Goal: Task Accomplishment & Management: Use online tool/utility

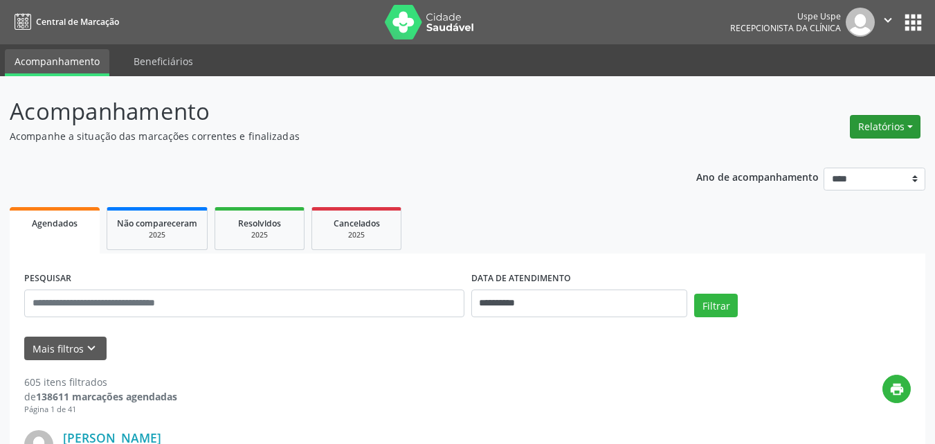
click at [911, 122] on button "Relatórios" at bounding box center [885, 127] width 71 height 24
click at [824, 154] on link "Agendamentos" at bounding box center [845, 156] width 149 height 19
select select "*"
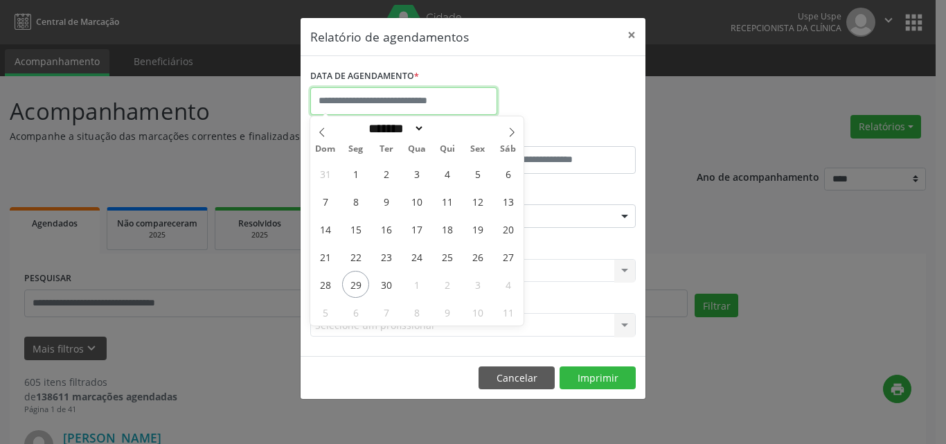
click at [382, 102] on input "text" at bounding box center [403, 101] width 187 height 28
click at [354, 285] on span "29" at bounding box center [355, 284] width 27 height 27
type input "**********"
click at [354, 285] on span "29" at bounding box center [355, 284] width 27 height 27
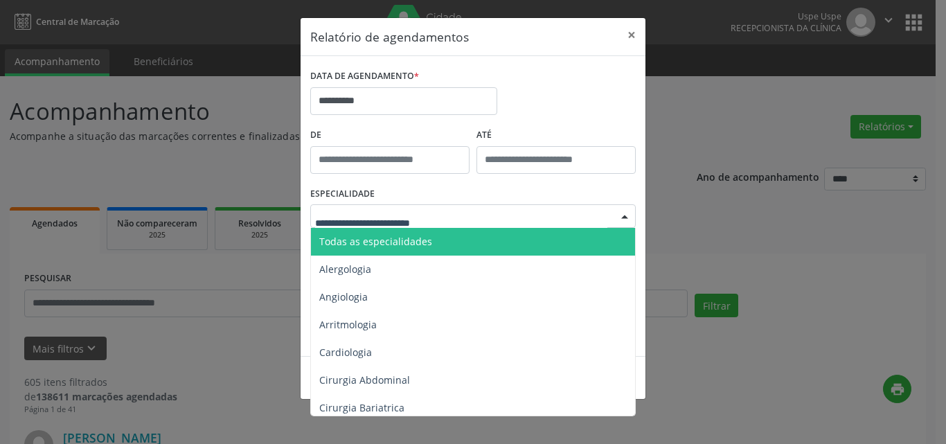
click at [364, 247] on span "Todas as especialidades" at bounding box center [375, 241] width 113 height 13
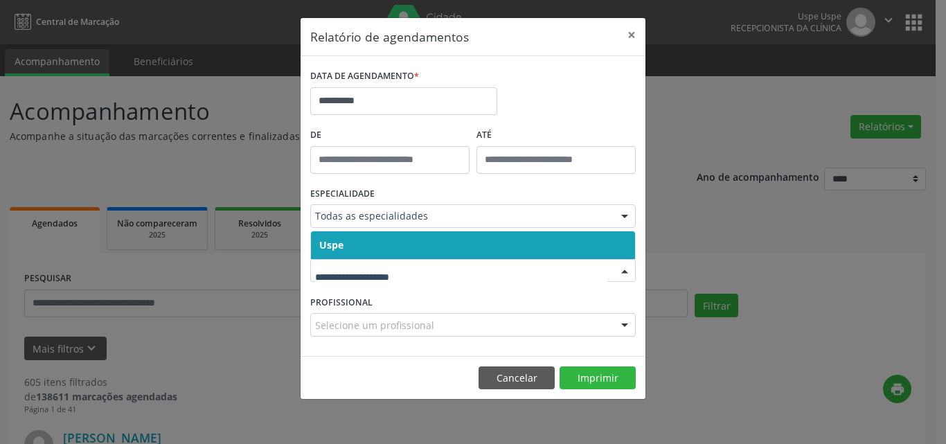
click at [367, 244] on span "Uspe" at bounding box center [473, 245] width 324 height 28
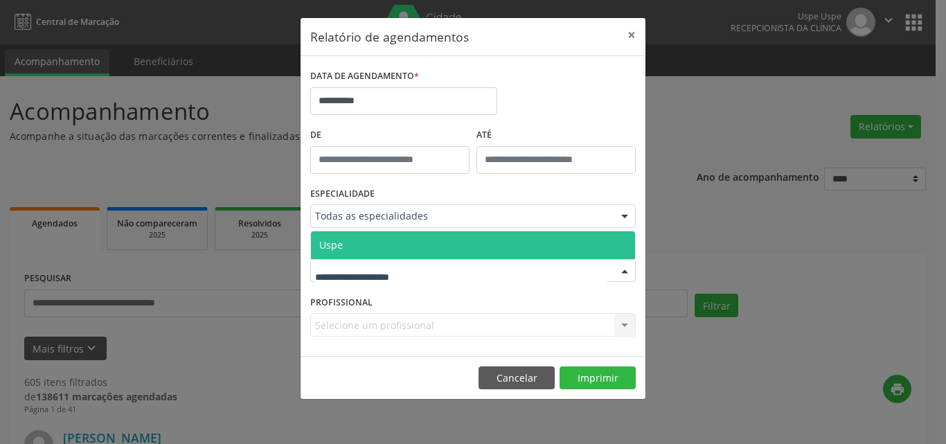
click at [374, 242] on span "Uspe" at bounding box center [473, 245] width 324 height 28
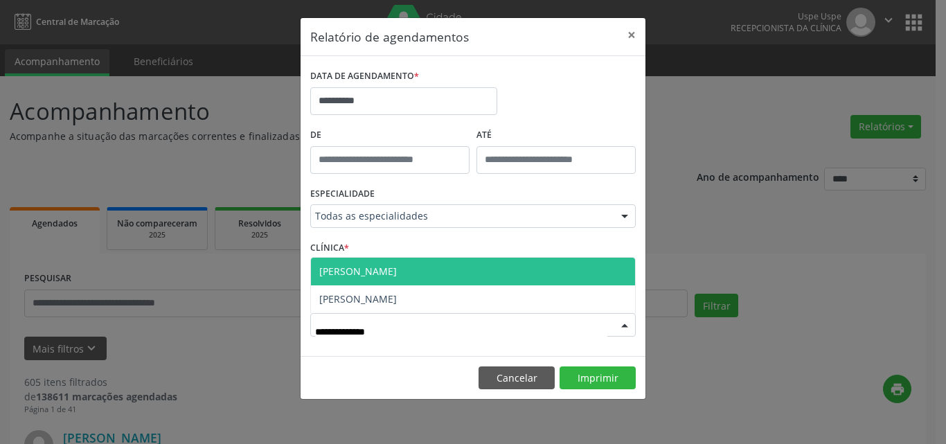
type input "**********"
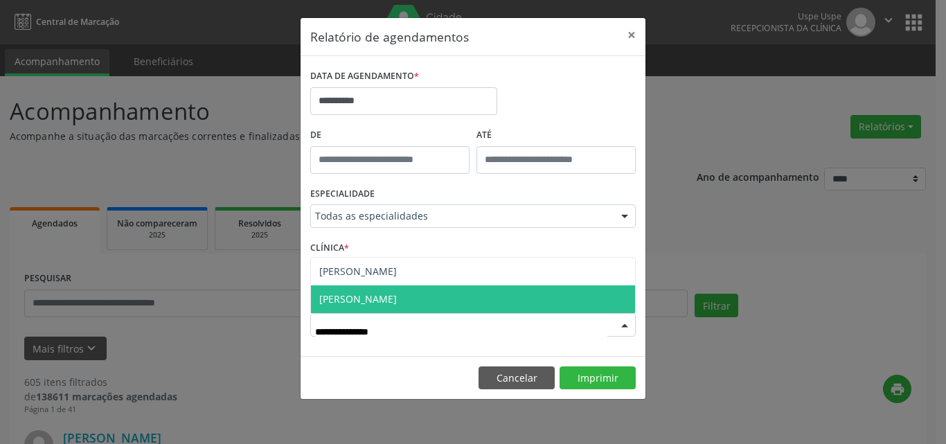
click at [487, 305] on span "[PERSON_NAME]" at bounding box center [473, 299] width 324 height 28
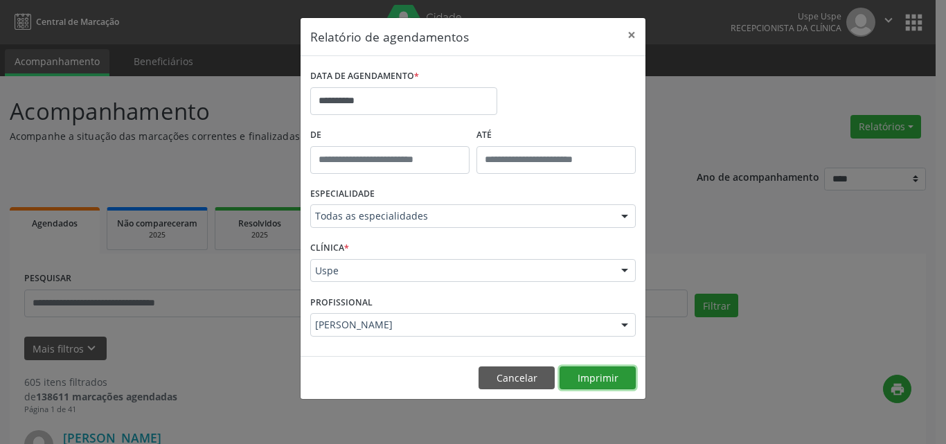
click at [608, 373] on button "Imprimir" at bounding box center [597, 378] width 76 height 24
